Goal: Task Accomplishment & Management: Complete application form

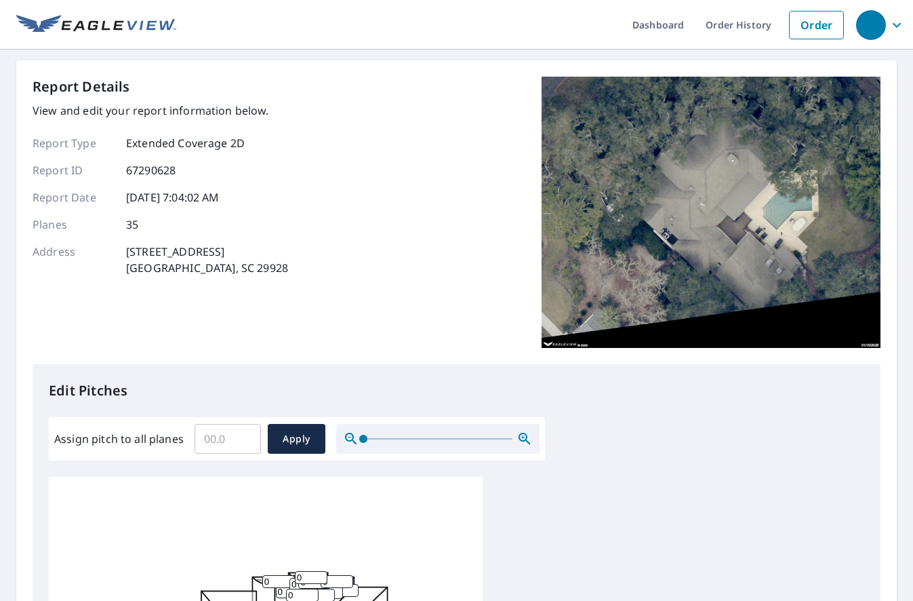
click at [388, 183] on div "Report Details View and edit your report information below. Report Type Extende…" at bounding box center [457, 220] width 848 height 287
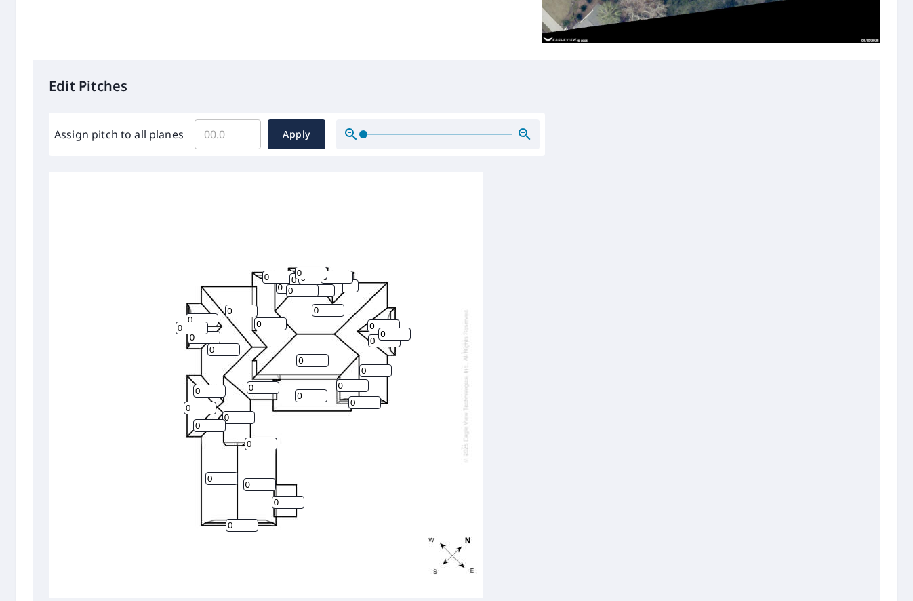
scroll to position [271, 0]
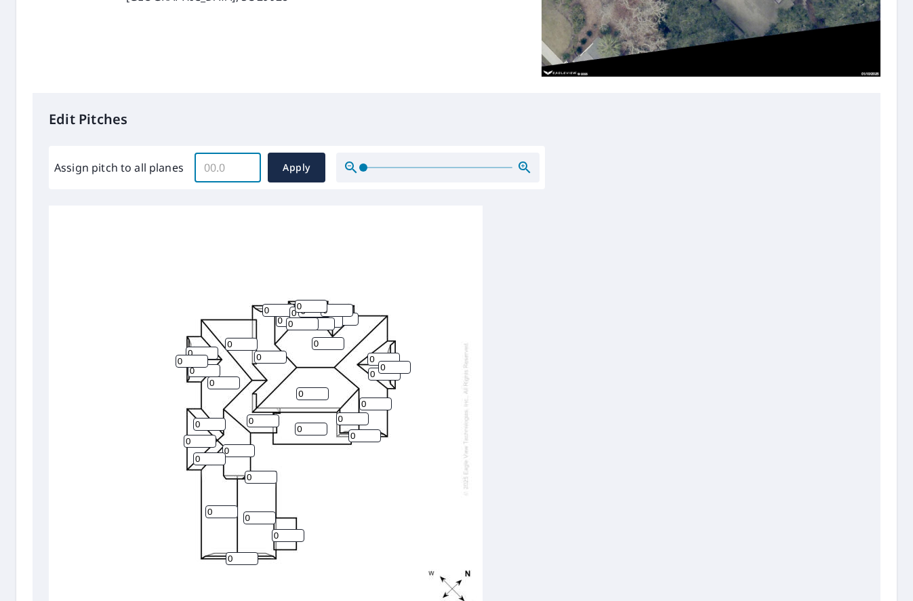
click at [220, 170] on input "Assign pitch to all planes" at bounding box center [228, 167] width 66 height 38
type input "9"
click at [292, 163] on span "Apply" at bounding box center [297, 167] width 36 height 17
type input "9"
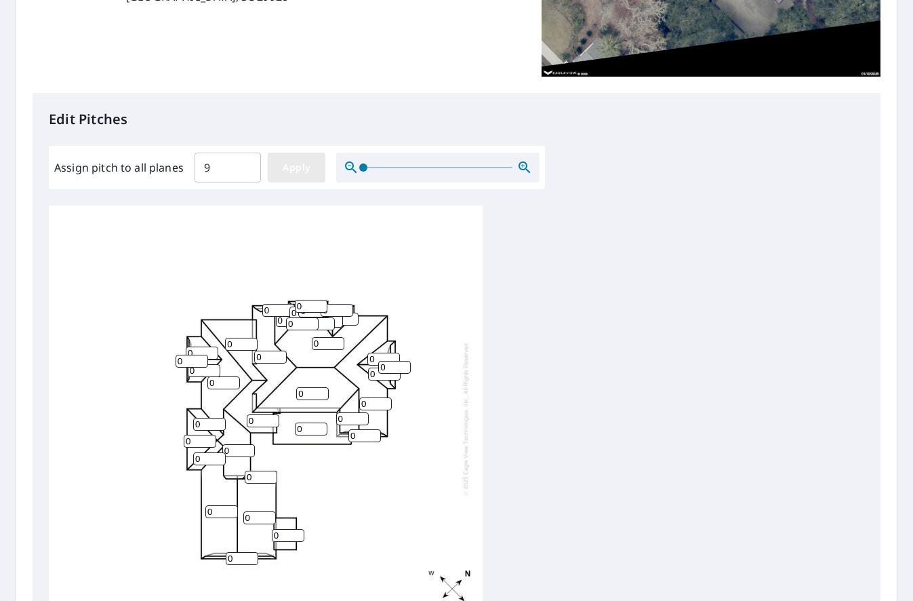
type input "9"
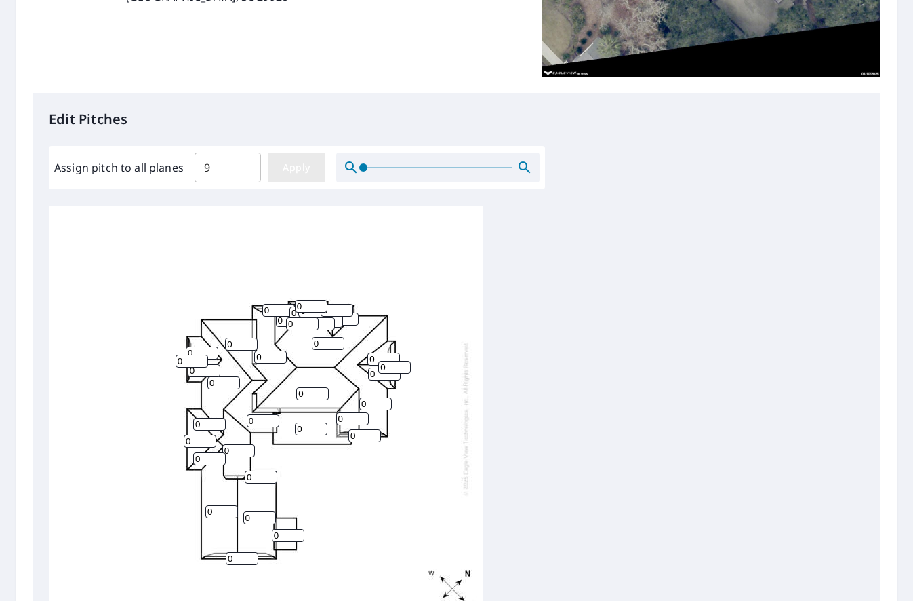
type input "9"
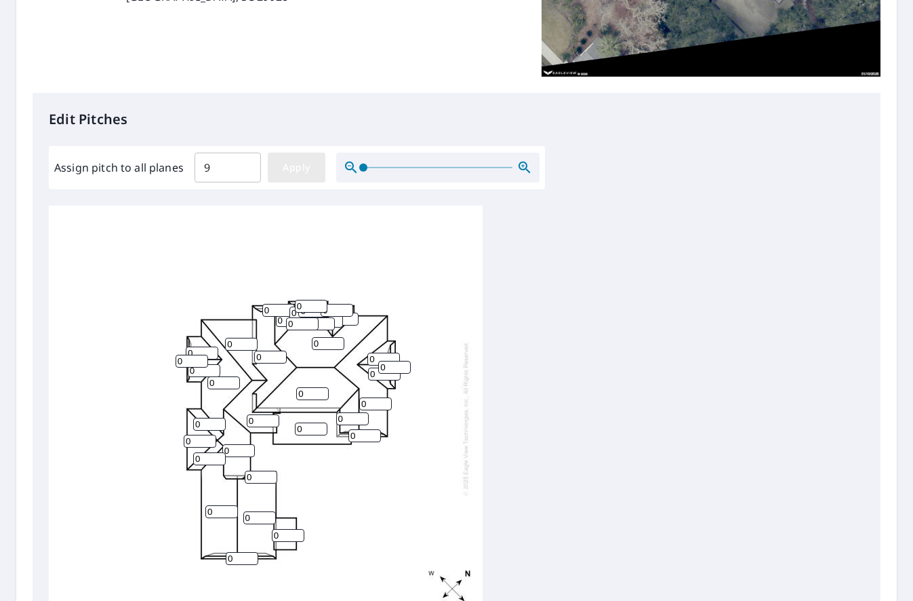
type input "9"
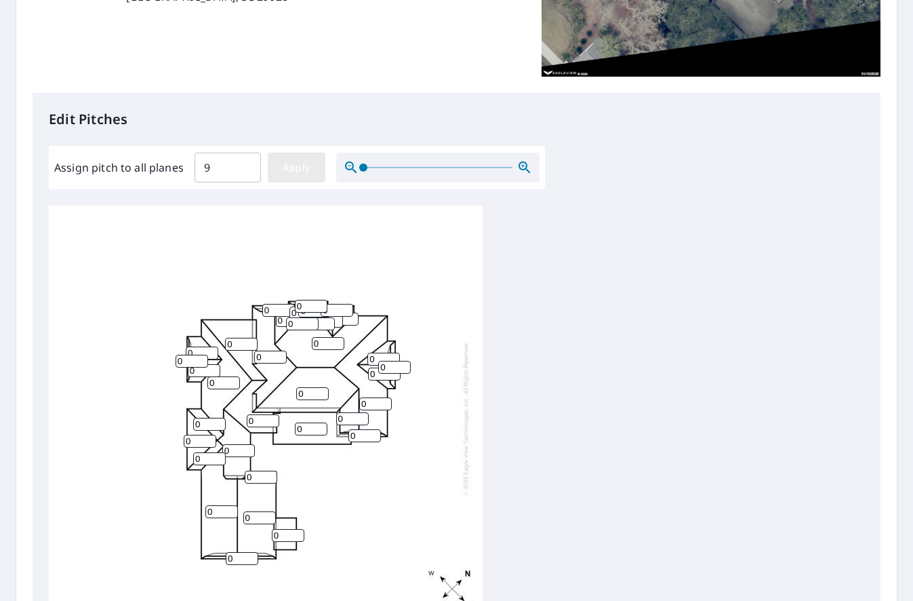
type input "9"
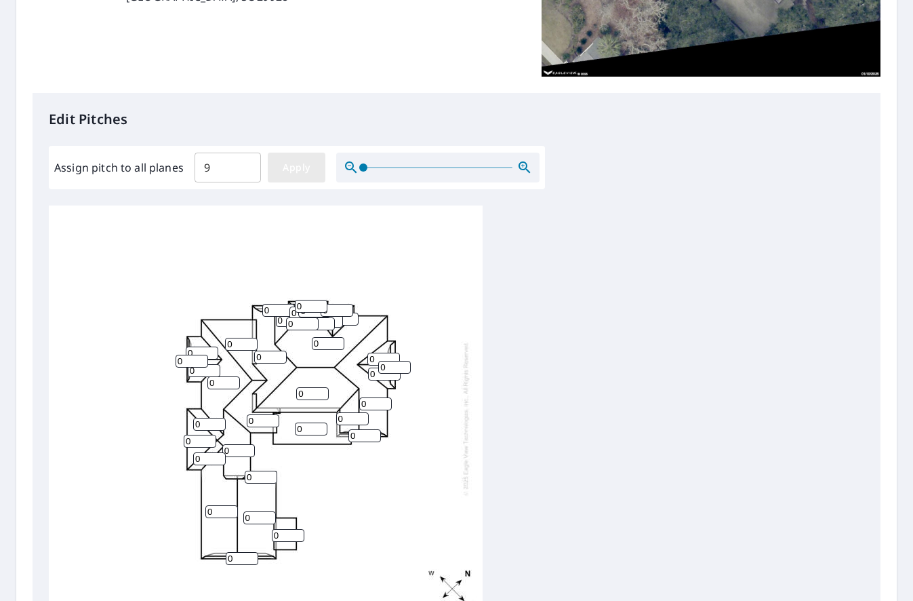
type input "9"
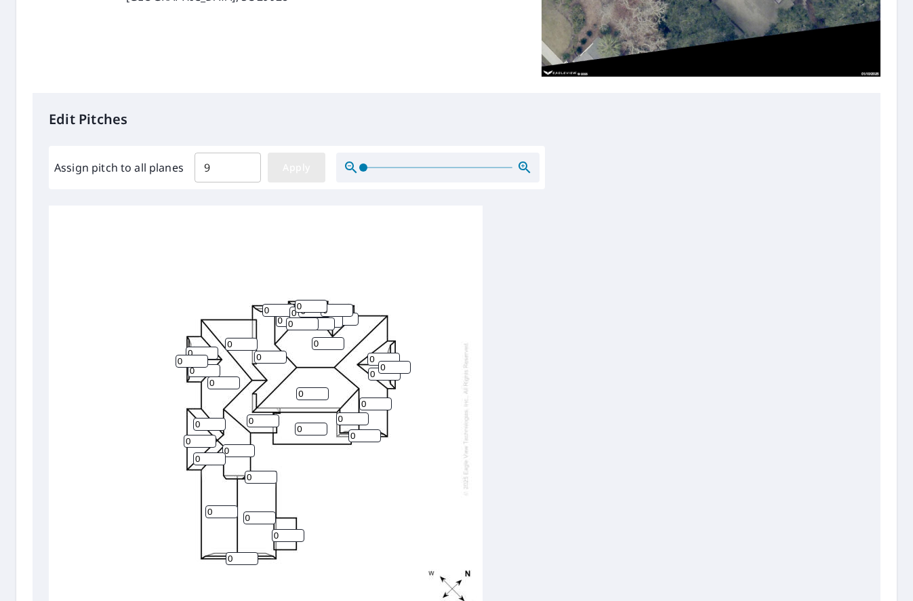
type input "9"
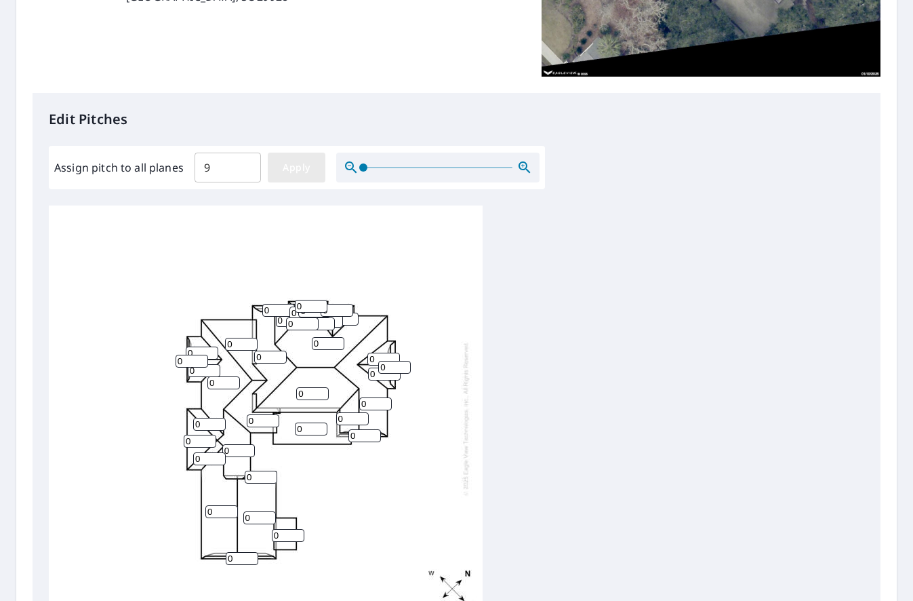
type input "9"
click at [302, 430] on input "9" at bounding box center [311, 428] width 33 height 13
type input "4"
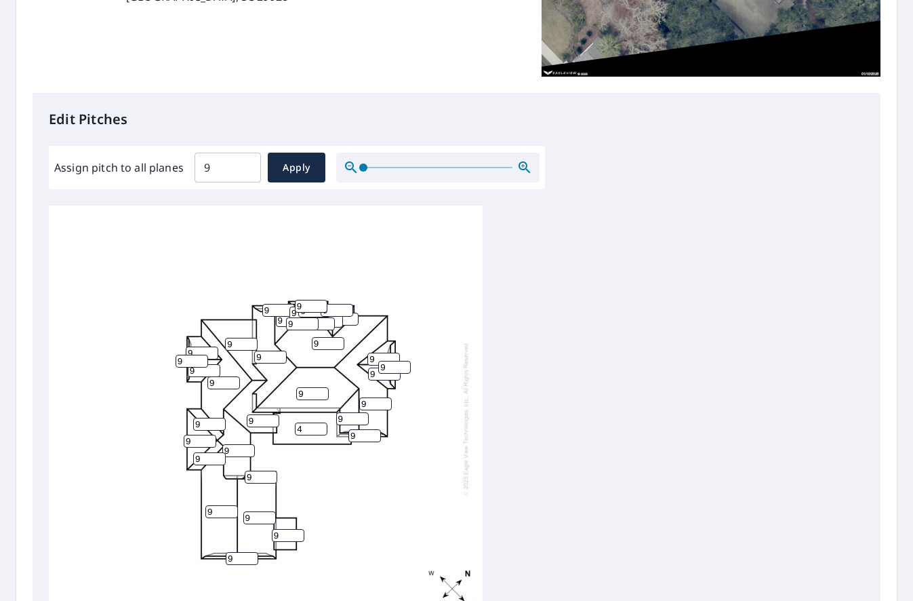
click at [282, 536] on input "9" at bounding box center [288, 535] width 33 height 13
type input "4"
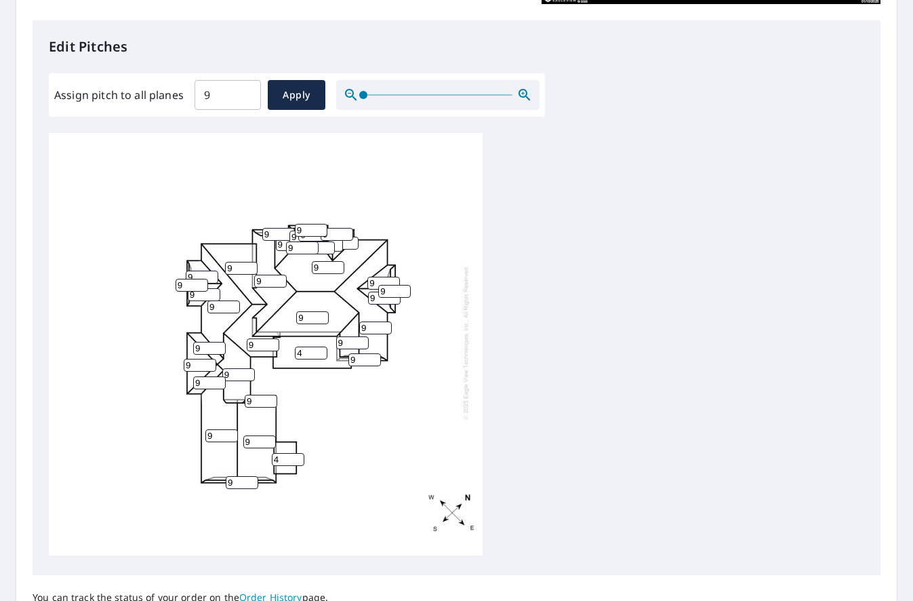
scroll to position [472, 0]
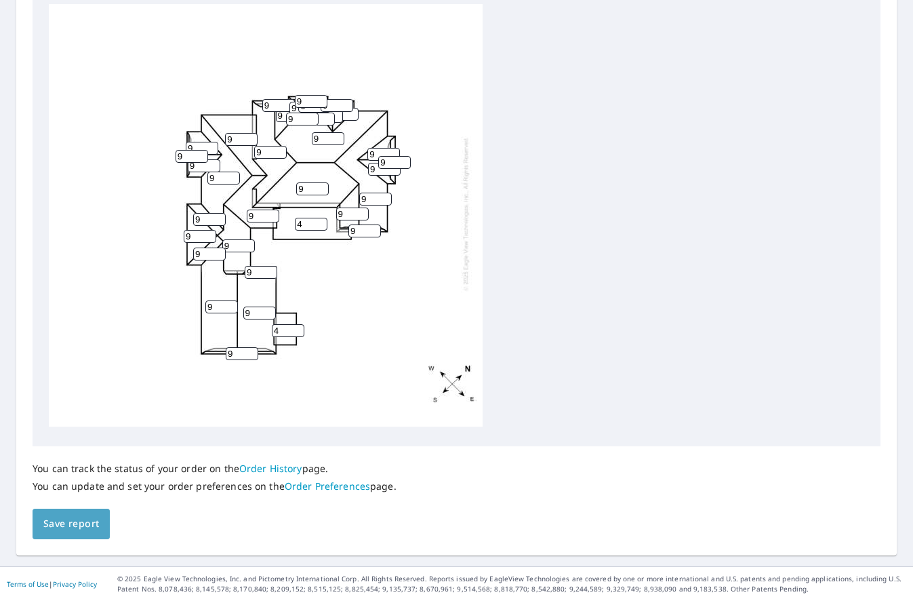
click at [84, 523] on span "Save report" at bounding box center [71, 523] width 56 height 17
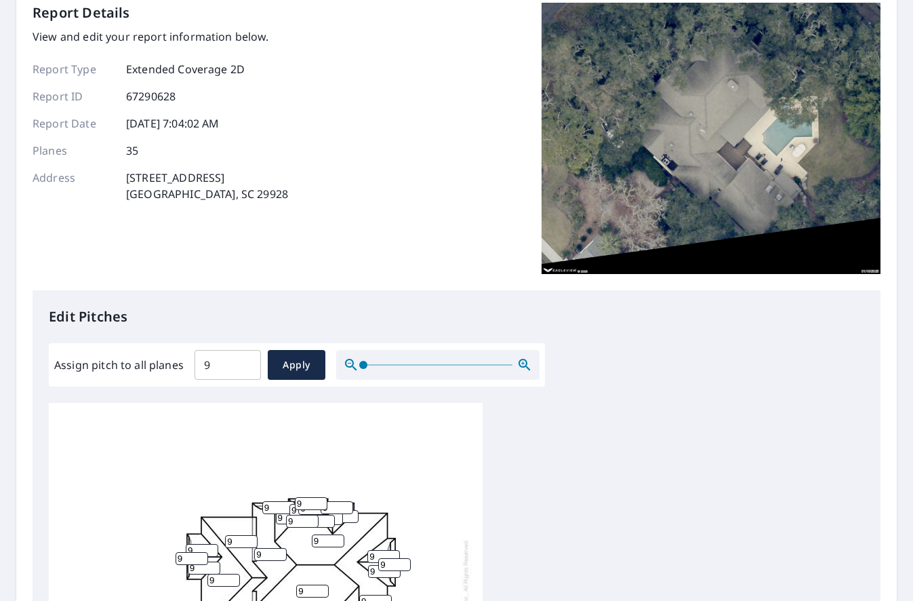
scroll to position [0, 0]
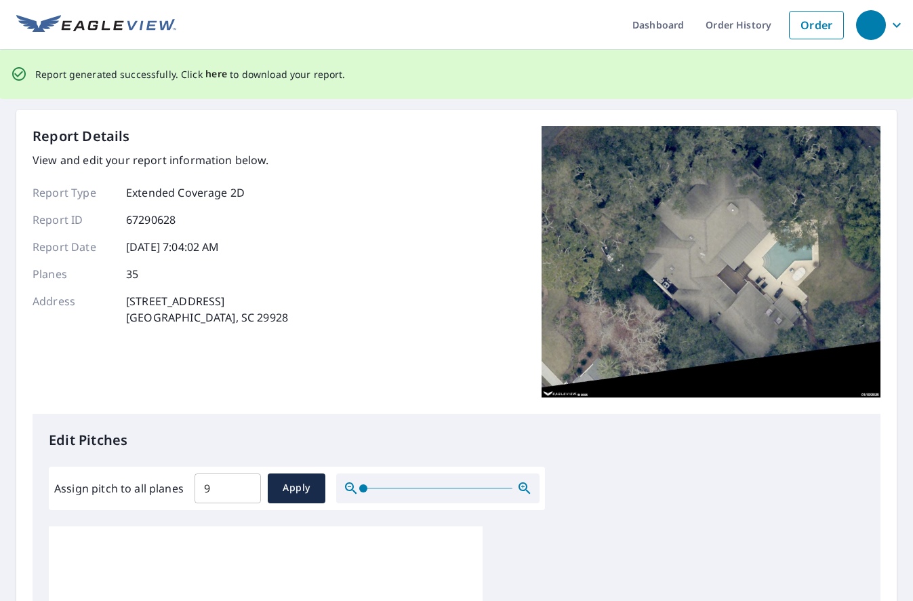
click at [212, 75] on span "here" at bounding box center [216, 74] width 22 height 17
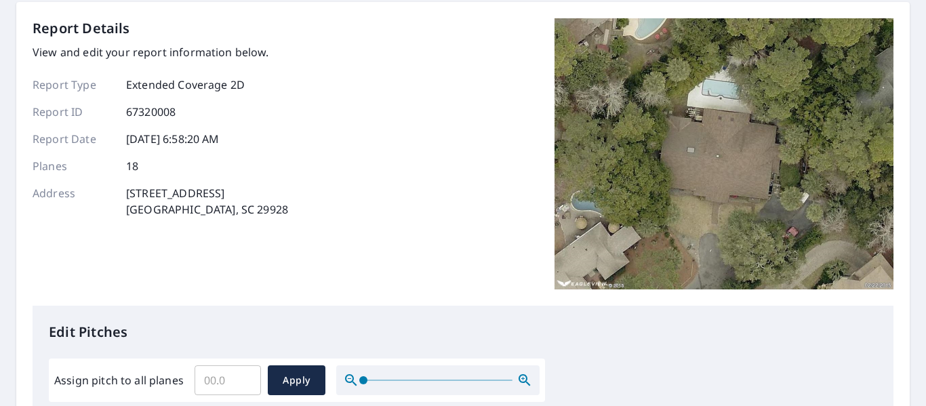
scroll to position [271, 0]
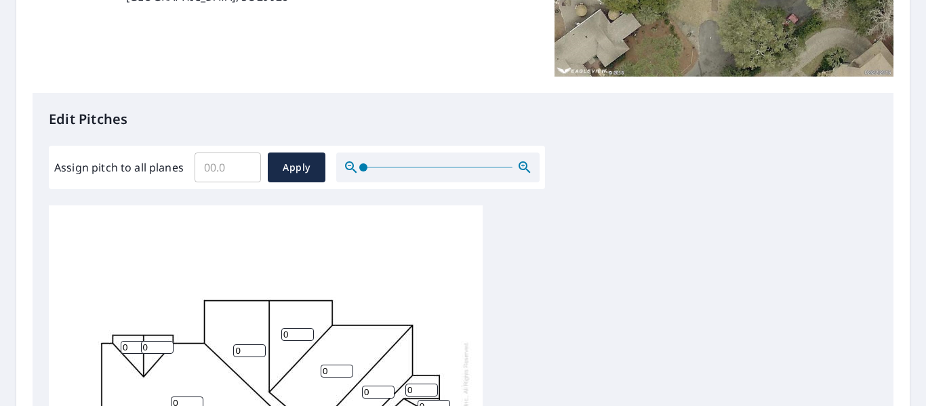
click at [217, 167] on input "Assign pitch to all planes" at bounding box center [228, 167] width 66 height 38
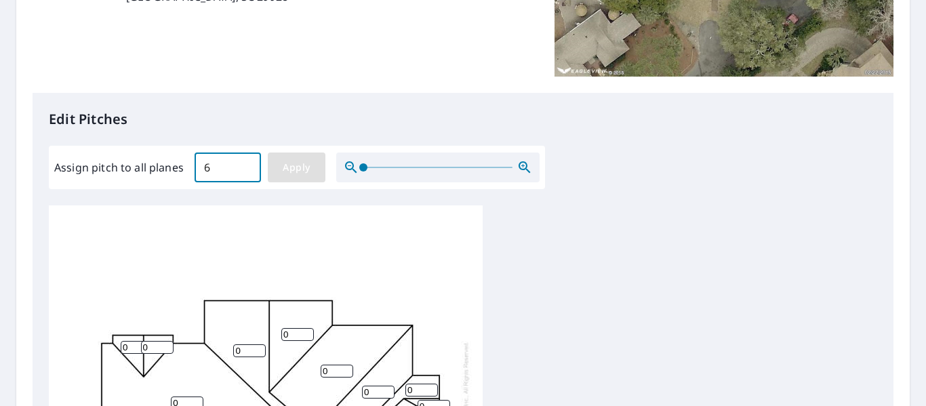
type input "6"
click at [293, 171] on span "Apply" at bounding box center [297, 167] width 36 height 17
type input "6"
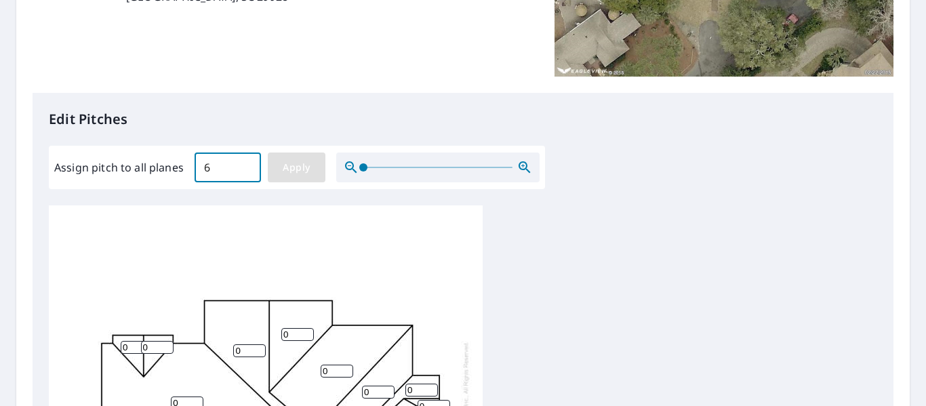
type input "6"
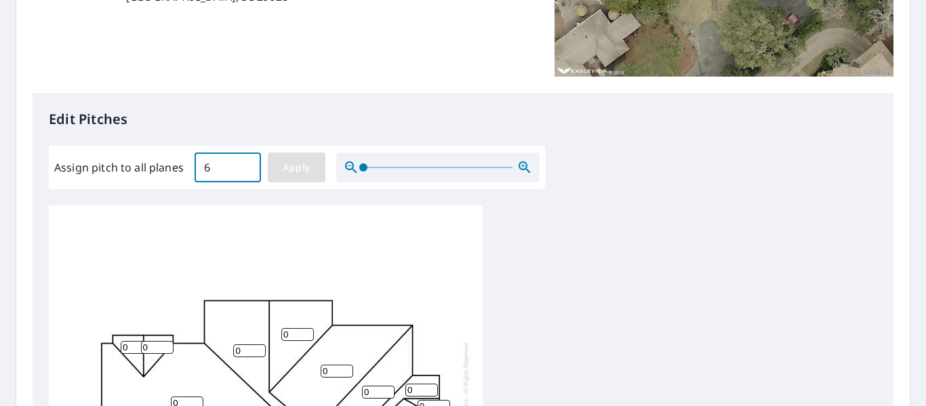
type input "6"
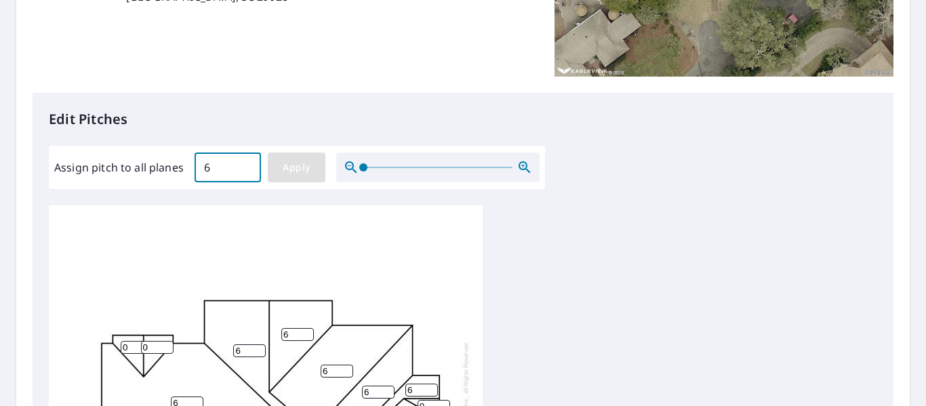
type input "6"
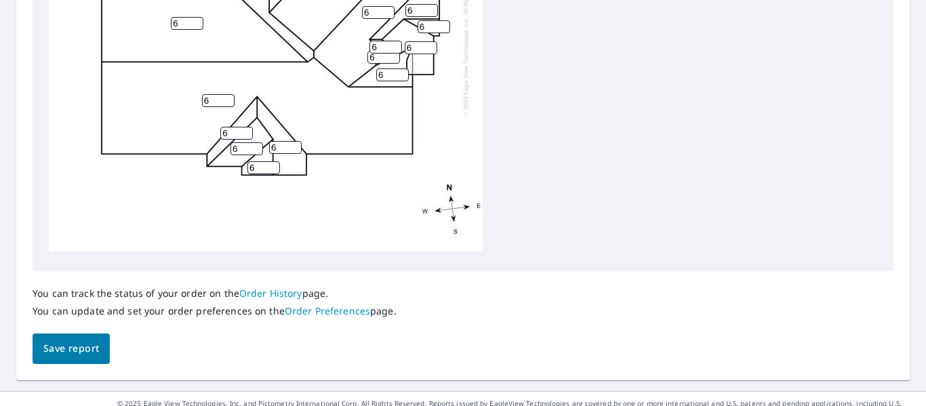
scroll to position [667, 0]
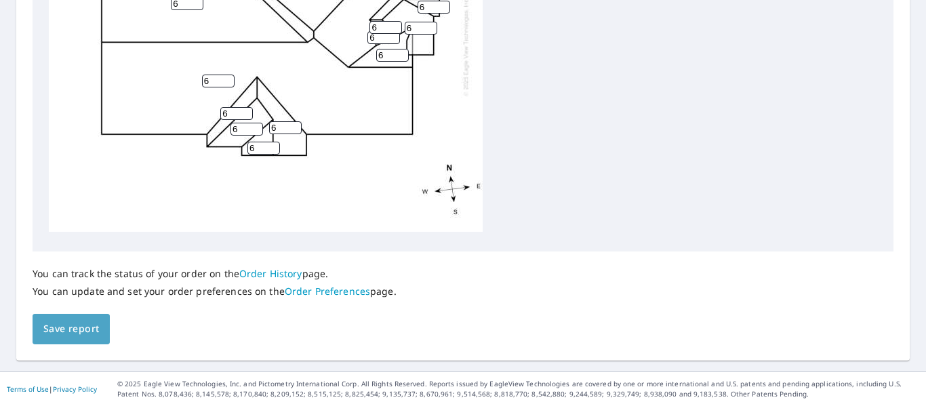
click at [84, 337] on span "Save report" at bounding box center [71, 329] width 56 height 17
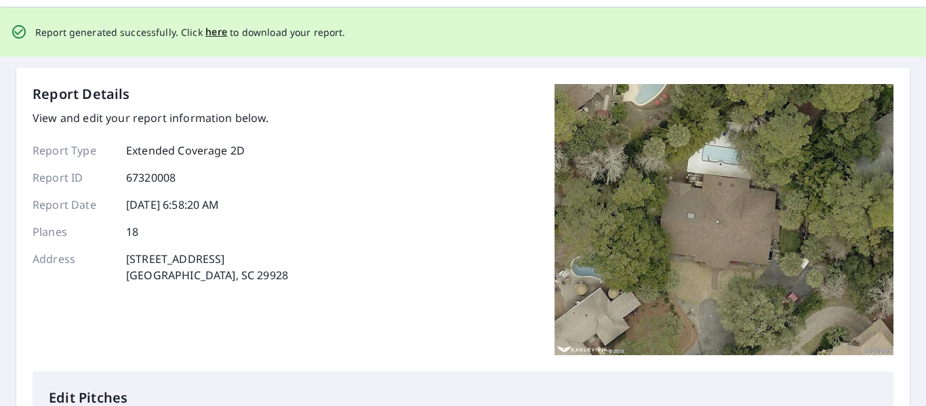
scroll to position [0, 0]
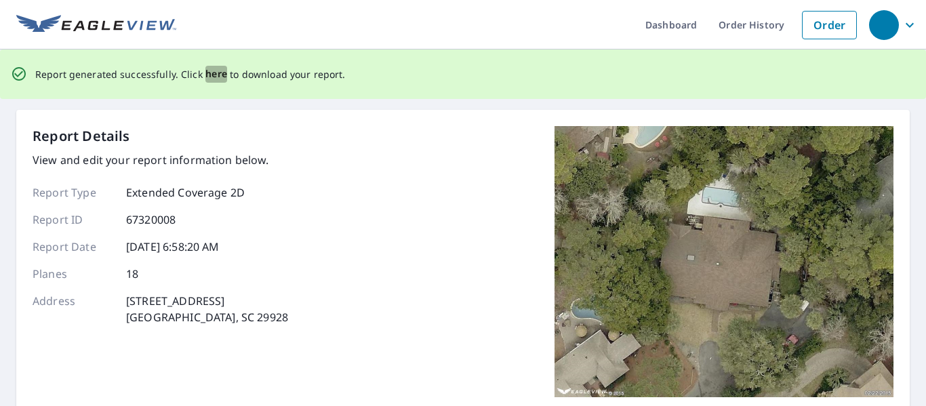
click at [211, 74] on span "here" at bounding box center [216, 74] width 22 height 17
